Goal: Find specific page/section: Find specific page/section

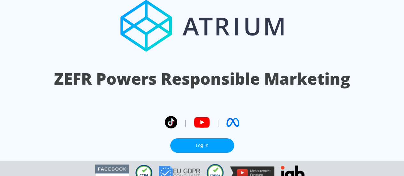
click at [208, 138] on link "Log In" at bounding box center [202, 145] width 64 height 14
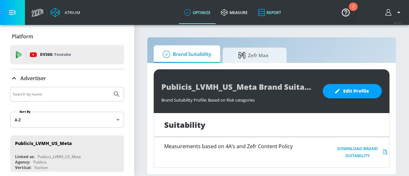
click at [277, 11] on link "Report" at bounding box center [269, 12] width 34 height 23
